Goal: Task Accomplishment & Management: Manage account settings

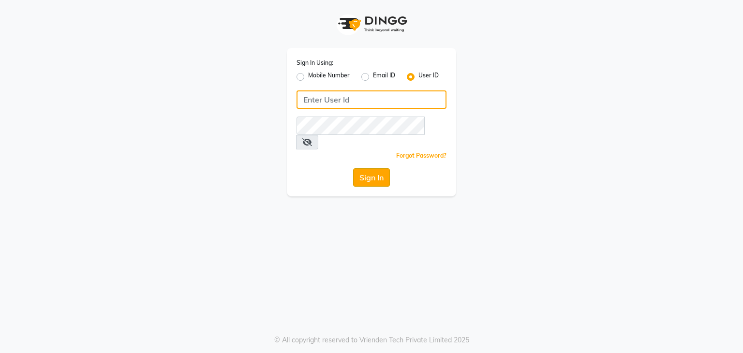
type input "sharukh123"
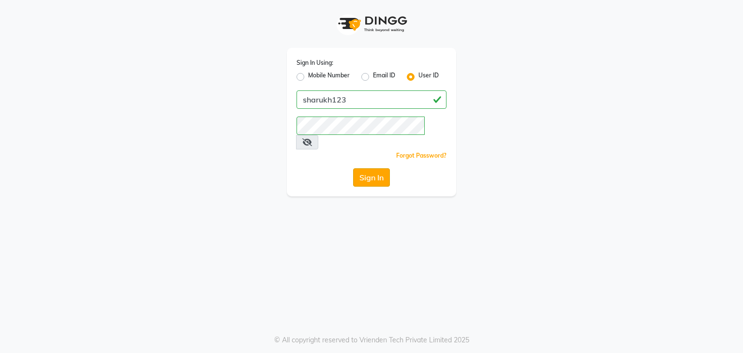
click at [373, 168] on button "Sign In" at bounding box center [371, 177] width 37 height 18
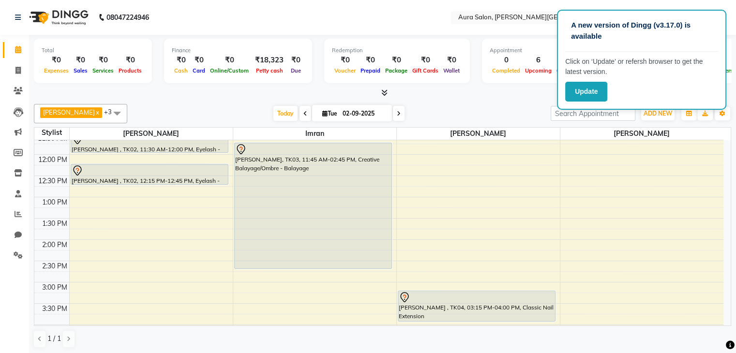
scroll to position [114, 0]
click at [409, 233] on div "9:00 AM 9:30 AM 10:00 AM 10:30 AM 11:00 AM 11:30 AM 12:00 PM 12:30 PM 1:00 PM 1…" at bounding box center [378, 282] width 689 height 510
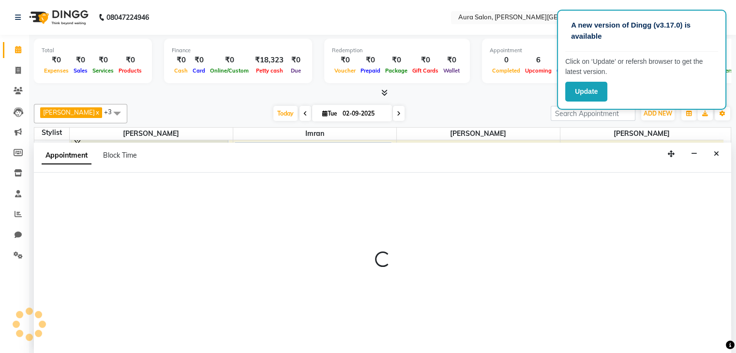
scroll to position [0, 0]
select select "66363"
select select "825"
select select "tentative"
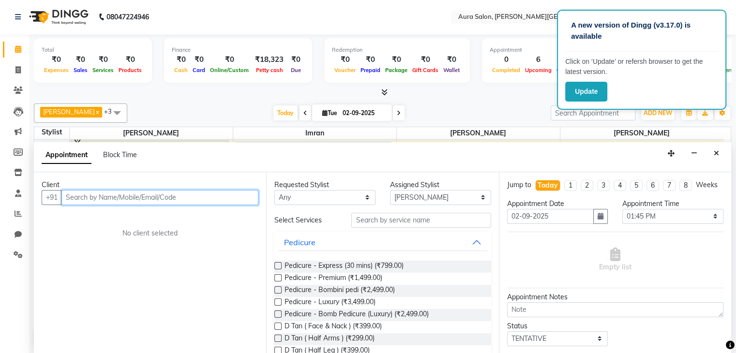
paste input "80171 66749"
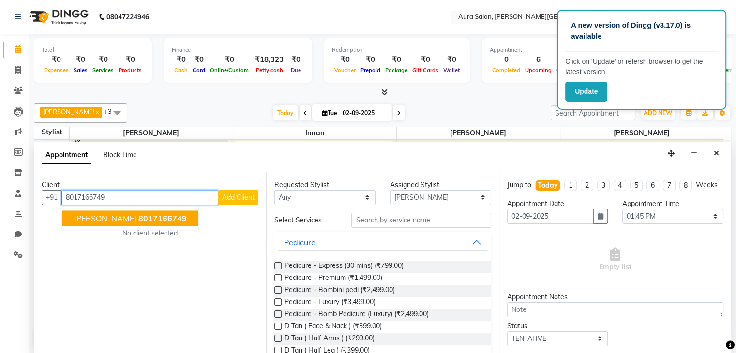
click at [138, 220] on span "8017166749" at bounding box center [162, 218] width 48 height 10
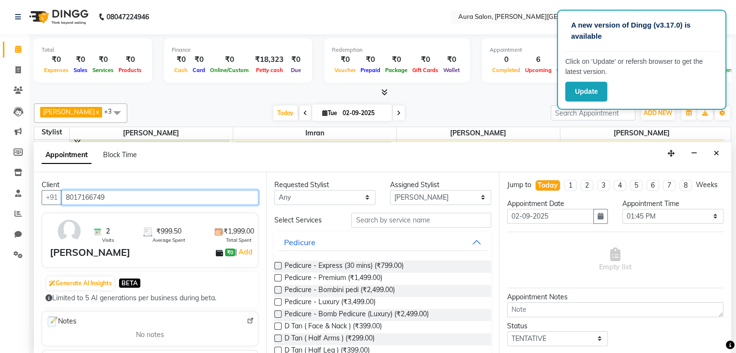
type input "8017166749"
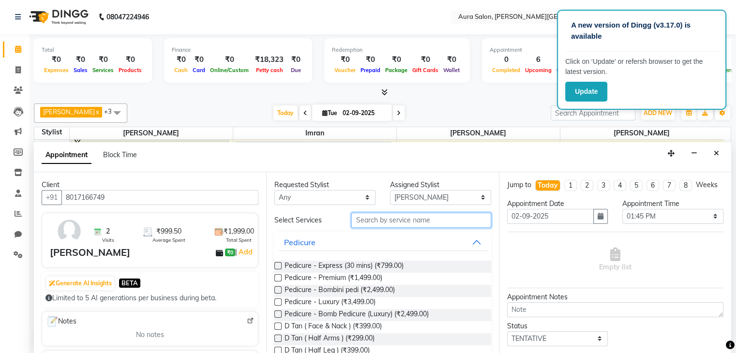
click at [389, 223] on input "text" at bounding box center [420, 220] width 139 height 15
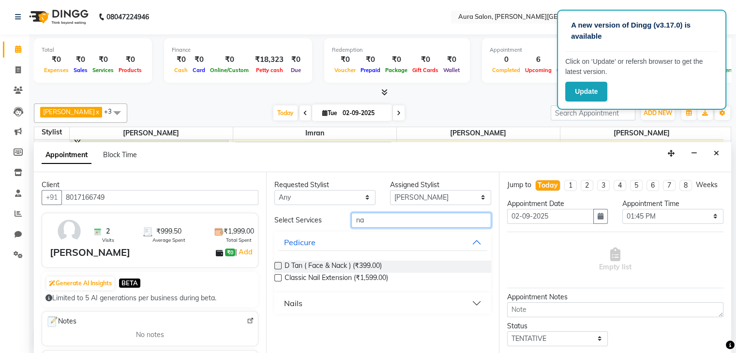
type input "na"
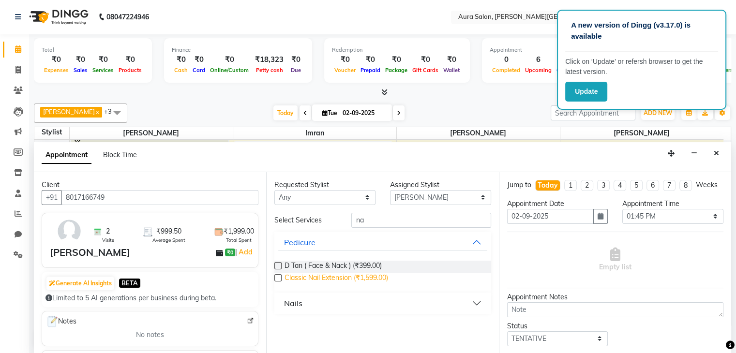
click at [356, 281] on div "D Tan ( Face & Nack ) (₹399.00) Classic Nail Extension (₹1,599.00)" at bounding box center [382, 273] width 216 height 40
click at [356, 281] on span "Classic Nail Extension (₹1,599.00)" at bounding box center [336, 279] width 104 height 12
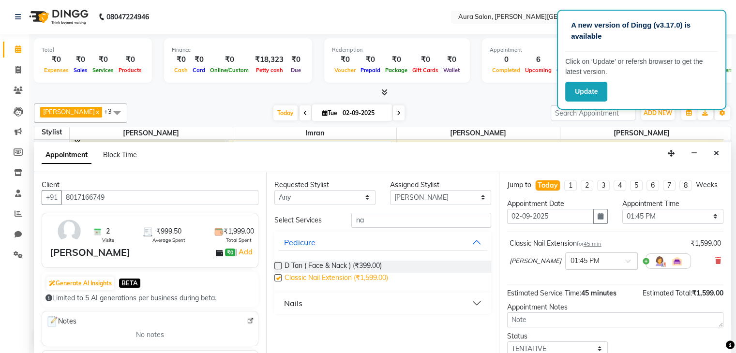
checkbox input "false"
click at [636, 274] on div "[PERSON_NAME] × 01:45 PM" at bounding box center [599, 261] width 181 height 25
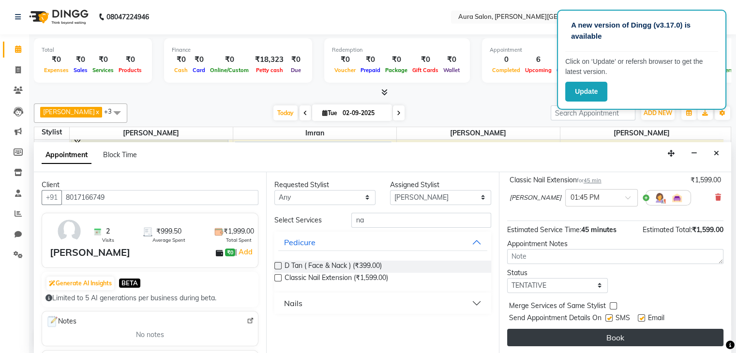
click at [618, 341] on button "Book" at bounding box center [615, 337] width 216 height 17
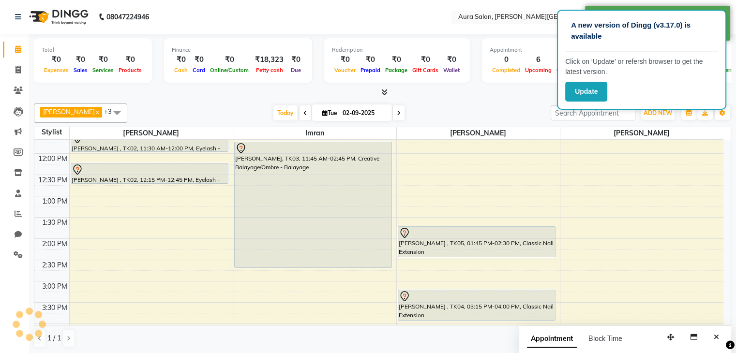
scroll to position [0, 0]
click at [454, 119] on div "[DATE] [DATE]" at bounding box center [339, 113] width 414 height 15
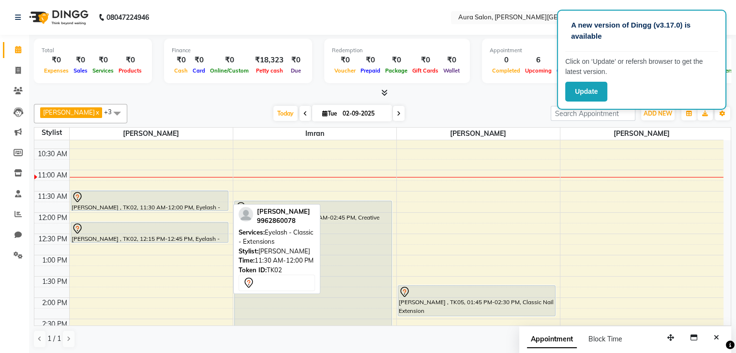
scroll to position [56, 0]
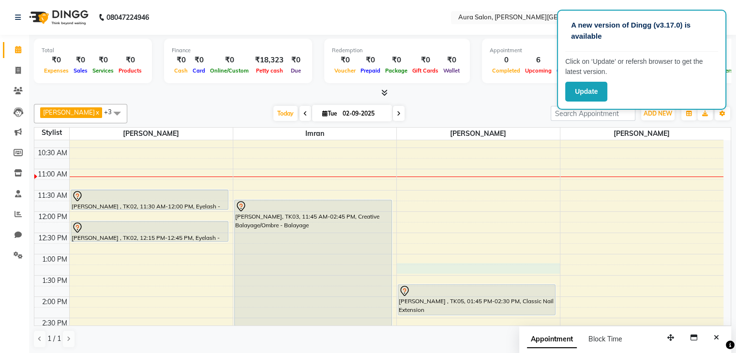
click at [397, 271] on div "9:00 AM 9:30 AM 10:00 AM 10:30 AM 11:00 AM 11:30 AM 12:00 PM 12:30 PM 1:00 PM 1…" at bounding box center [378, 339] width 689 height 510
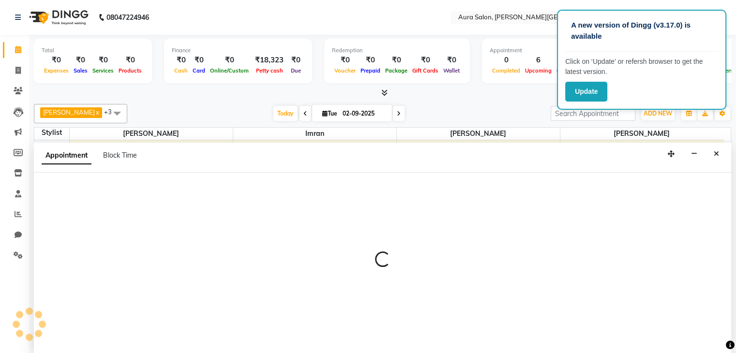
select select "66363"
select select "795"
select select "tentative"
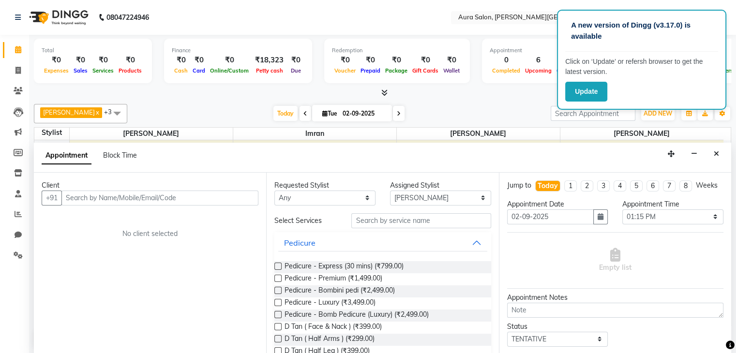
scroll to position [0, 0]
click at [714, 154] on icon "Close" at bounding box center [716, 153] width 5 height 7
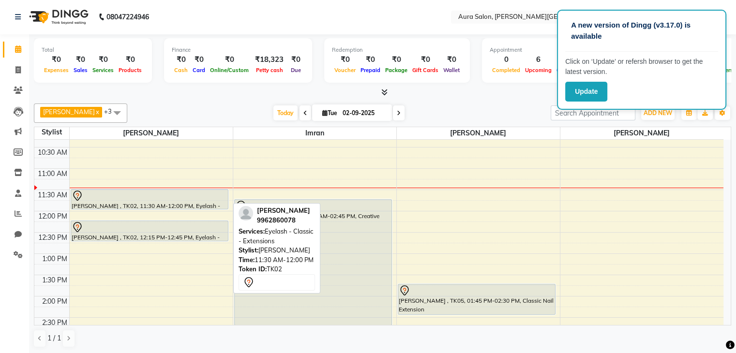
click at [124, 200] on div "[PERSON_NAME] , TK02, 11:30 AM-12:00 PM, Eyelash - Classic - Extensions" at bounding box center [149, 199] width 157 height 19
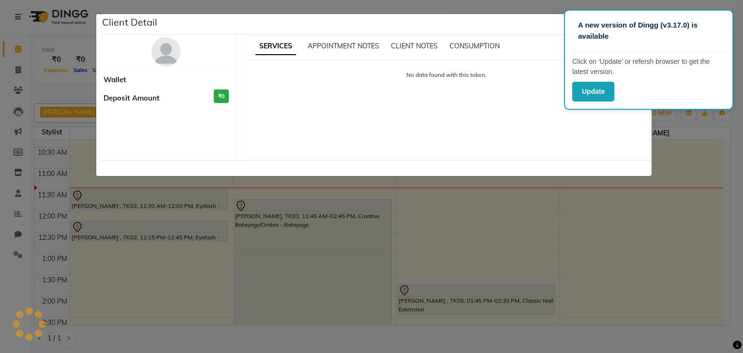
select select "7"
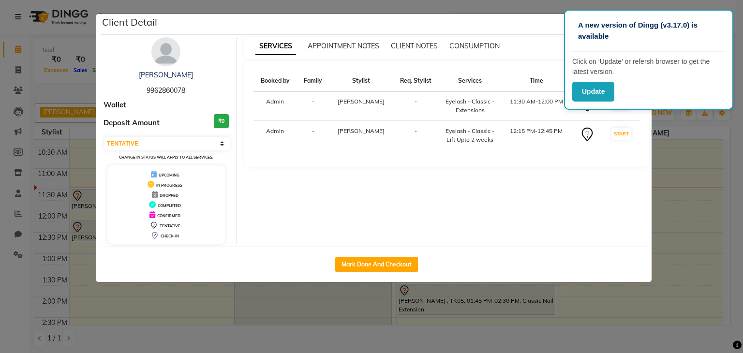
click at [678, 148] on ngb-modal-window "Client Detail [PERSON_NAME] 9962860078 Wallet Deposit Amount ₹0 Select IN SERVI…" at bounding box center [371, 176] width 743 height 353
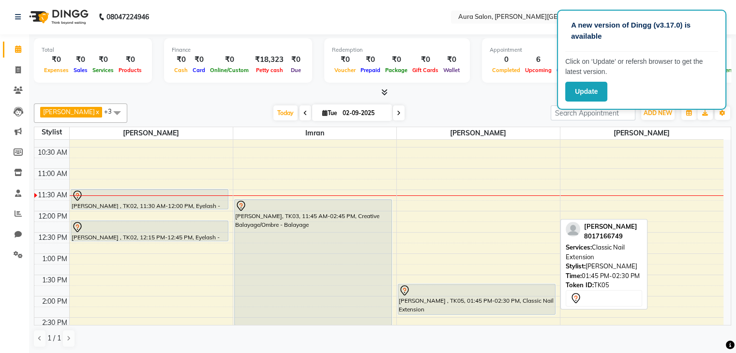
click at [464, 295] on div "[PERSON_NAME] , TK05, 01:45 PM-02:30 PM, Classic Nail Extension" at bounding box center [476, 299] width 157 height 30
select select "7"
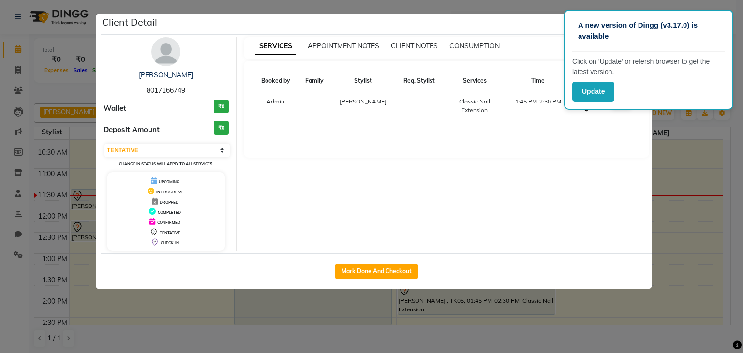
click at [743, 228] on ngb-modal-window "Client Detail [PERSON_NAME] 8017166749 Wallet ₹0 Deposit Amount ₹0 Select IN SE…" at bounding box center [371, 176] width 743 height 353
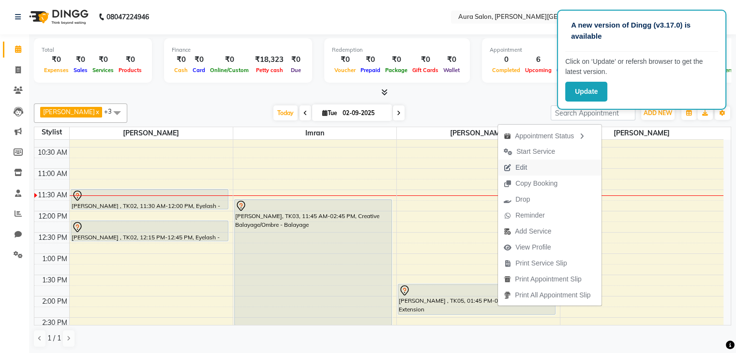
click at [542, 171] on button "Edit" at bounding box center [550, 168] width 104 height 16
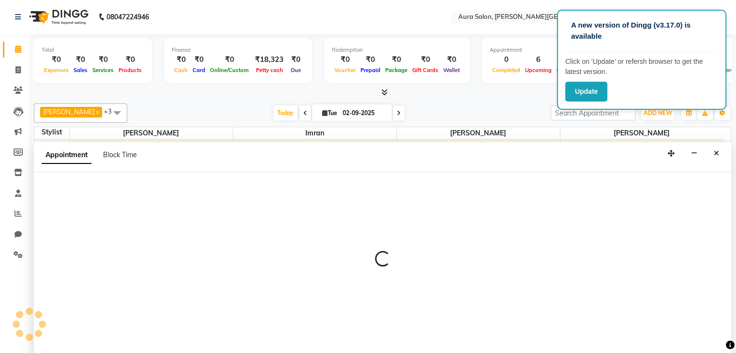
select select "tentative"
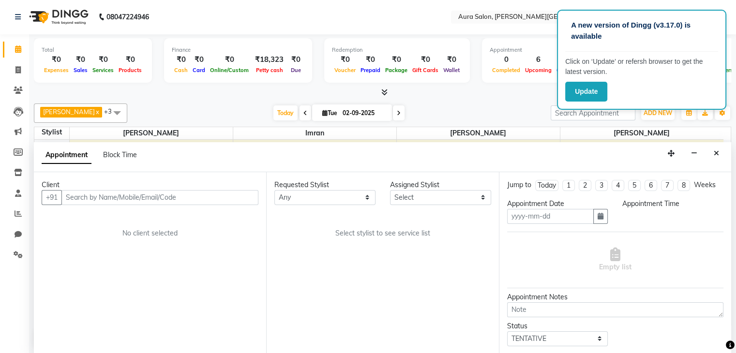
type input "02-09-2025"
select select "66363"
select select "825"
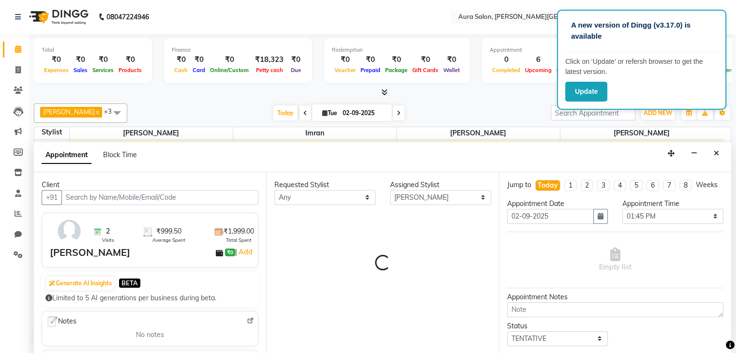
select select "3773"
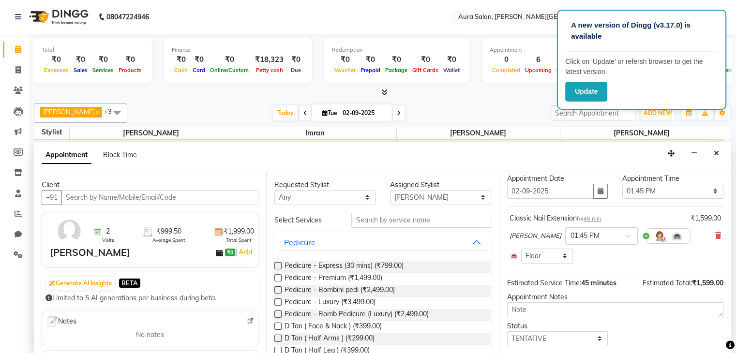
scroll to position [48, 0]
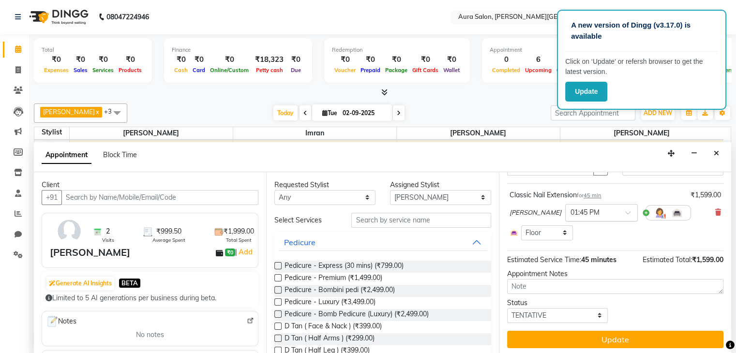
click at [570, 217] on input "text" at bounding box center [591, 212] width 43 height 10
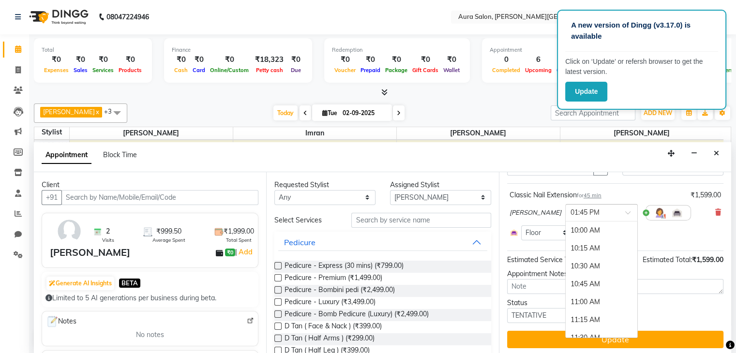
scroll to position [269, 0]
click at [566, 257] on div "02:00 PM" at bounding box center [602, 248] width 72 height 18
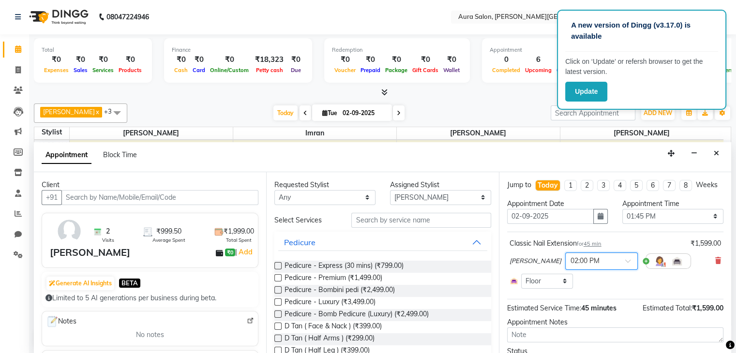
scroll to position [0, 0]
click at [559, 224] on input "02-09-2025" at bounding box center [550, 216] width 87 height 15
click at [597, 220] on icon "button" at bounding box center [600, 216] width 6 height 7
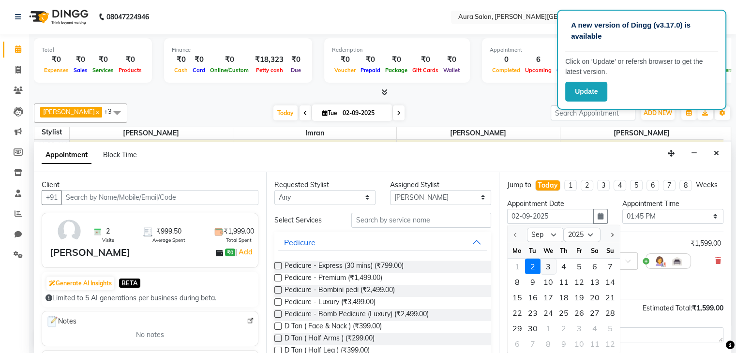
click at [547, 274] on div "3" at bounding box center [547, 266] width 15 height 15
type input "[DATE]"
select select "825"
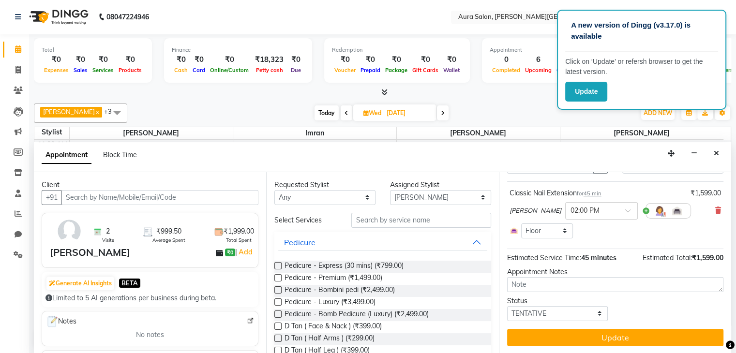
scroll to position [50, 0]
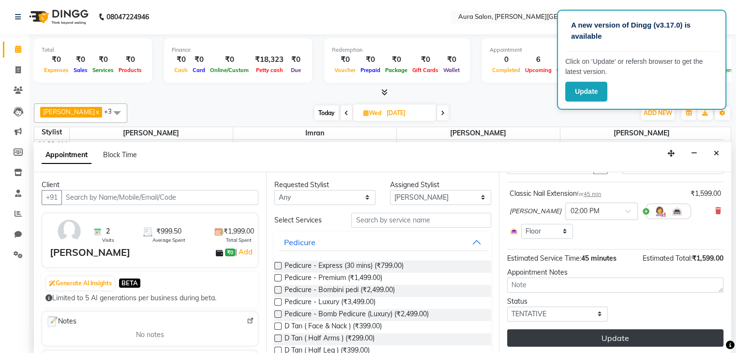
click at [608, 334] on button "Update" at bounding box center [615, 337] width 216 height 17
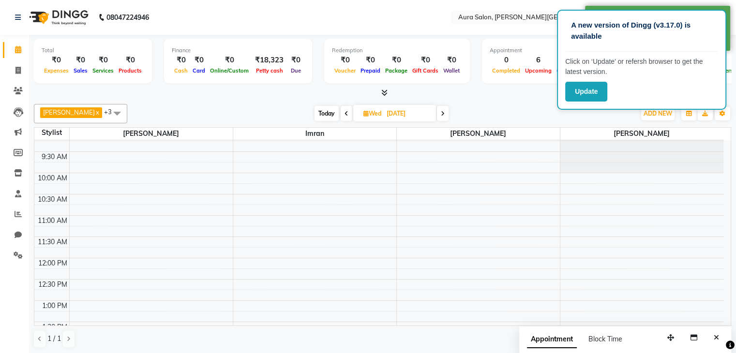
scroll to position [0, 0]
